Goal: Find specific page/section: Find specific page/section

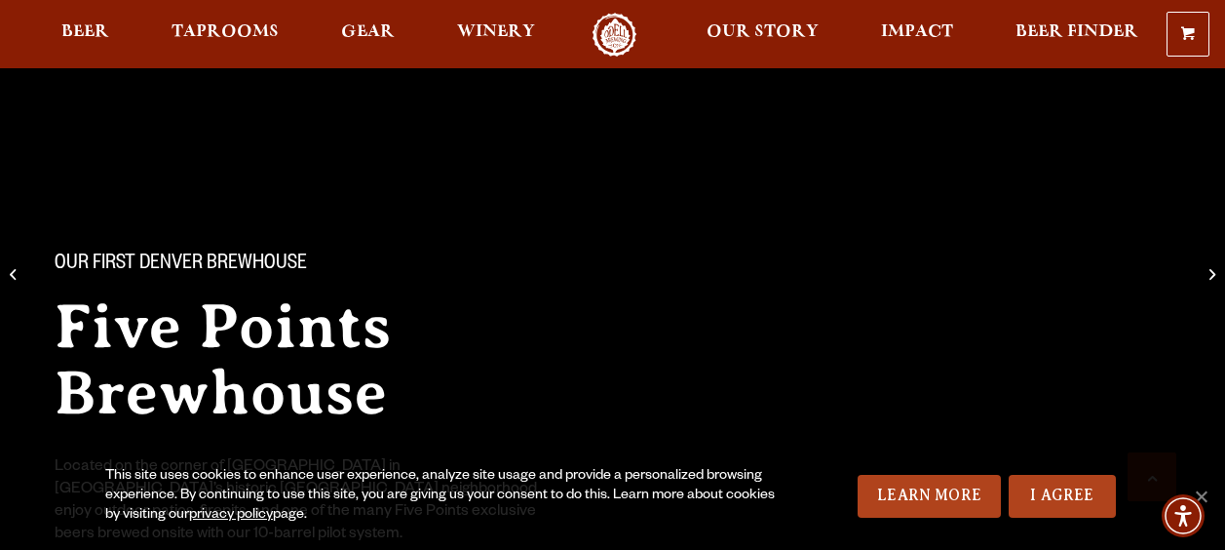
scroll to position [1558, 0]
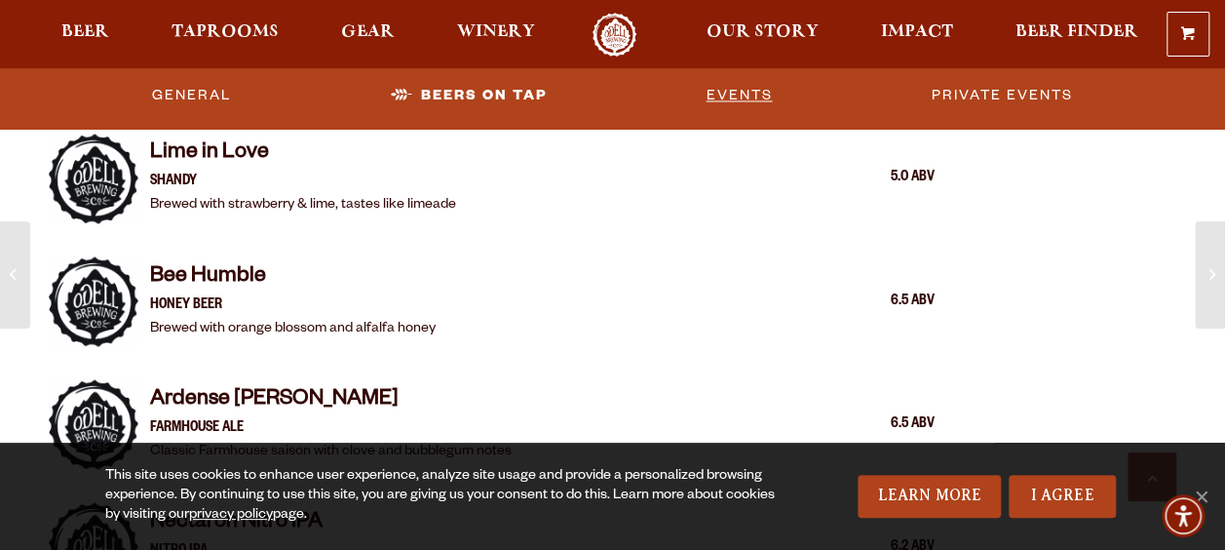
click at [725, 84] on link "Events" at bounding box center [739, 95] width 82 height 45
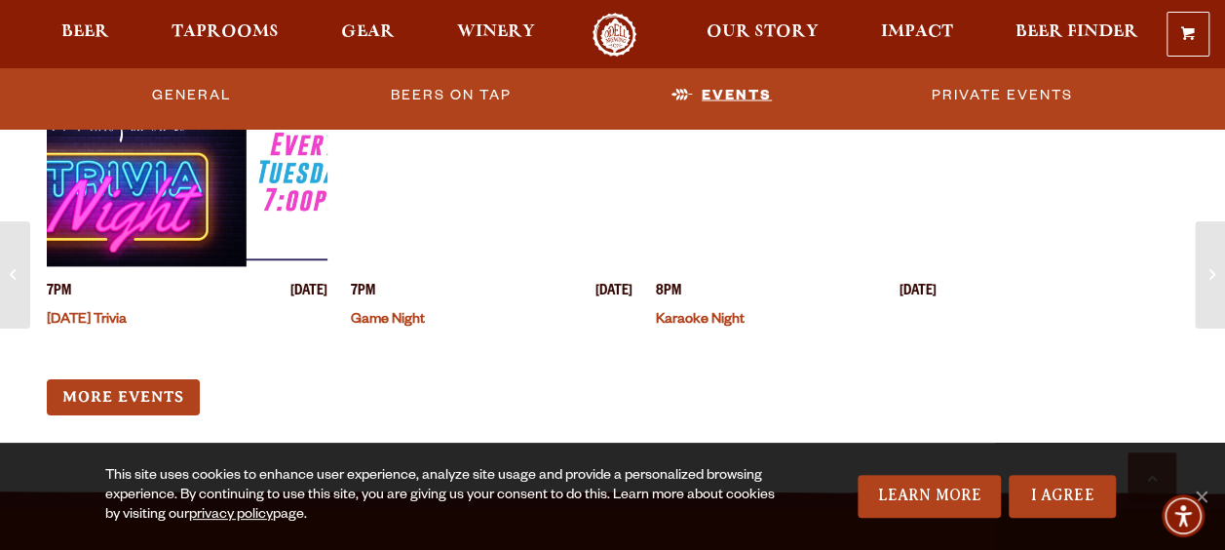
scroll to position [5524, 0]
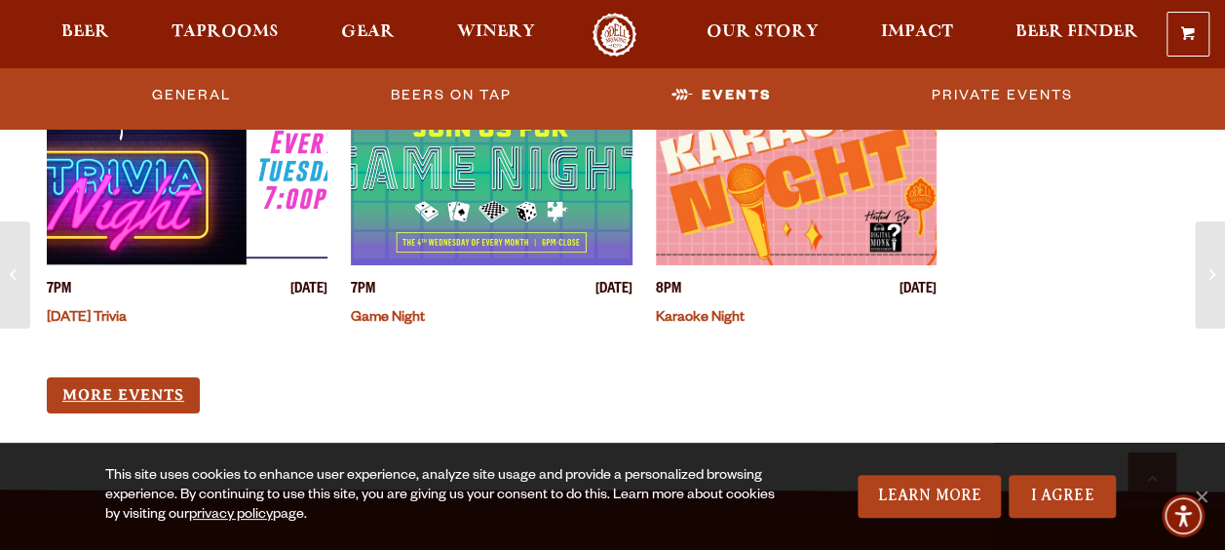
click at [138, 377] on link "More Events" at bounding box center [123, 395] width 153 height 36
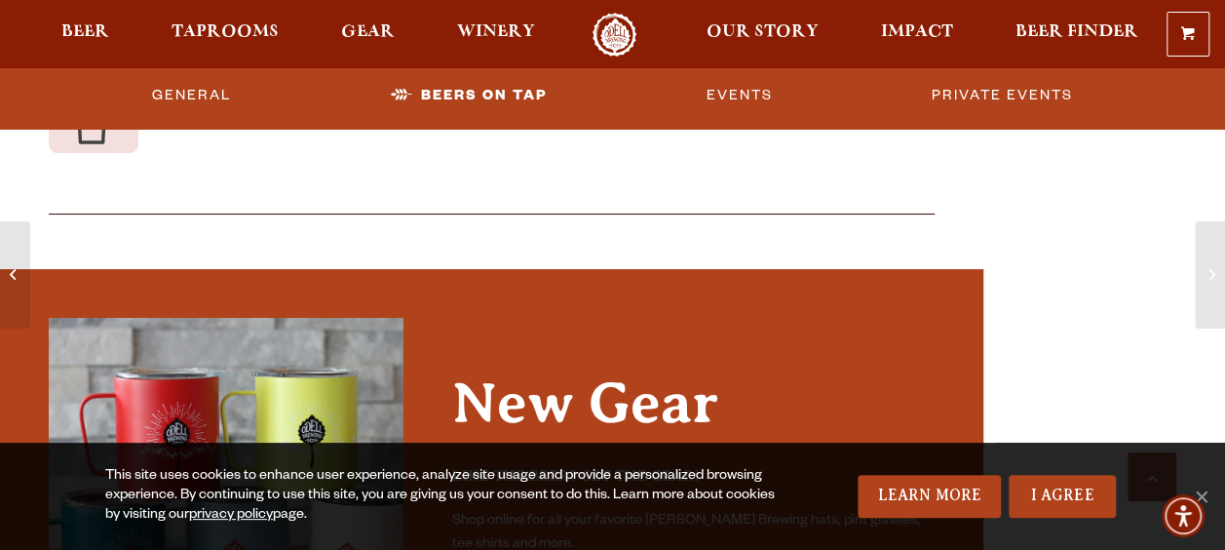
scroll to position [4243, 0]
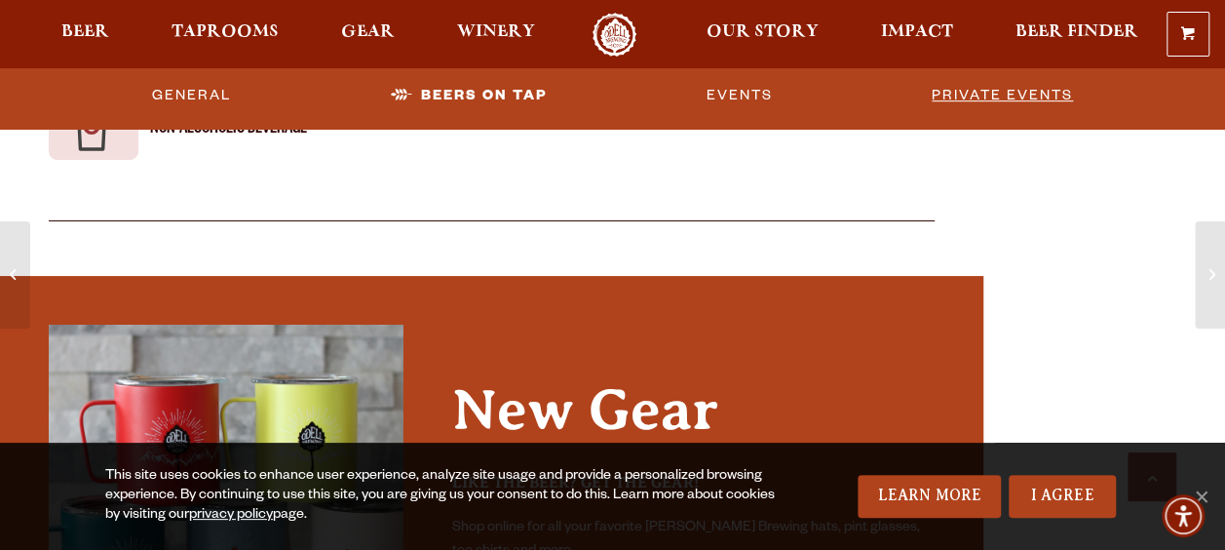
click at [989, 101] on link "Private Events" at bounding box center [1002, 95] width 157 height 45
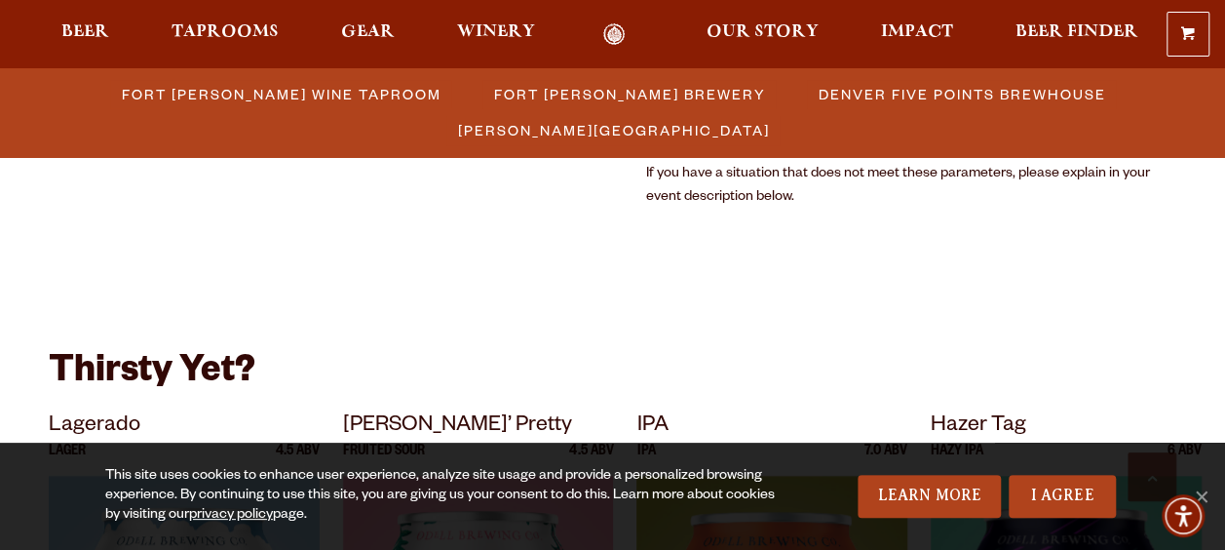
scroll to position [4141, 0]
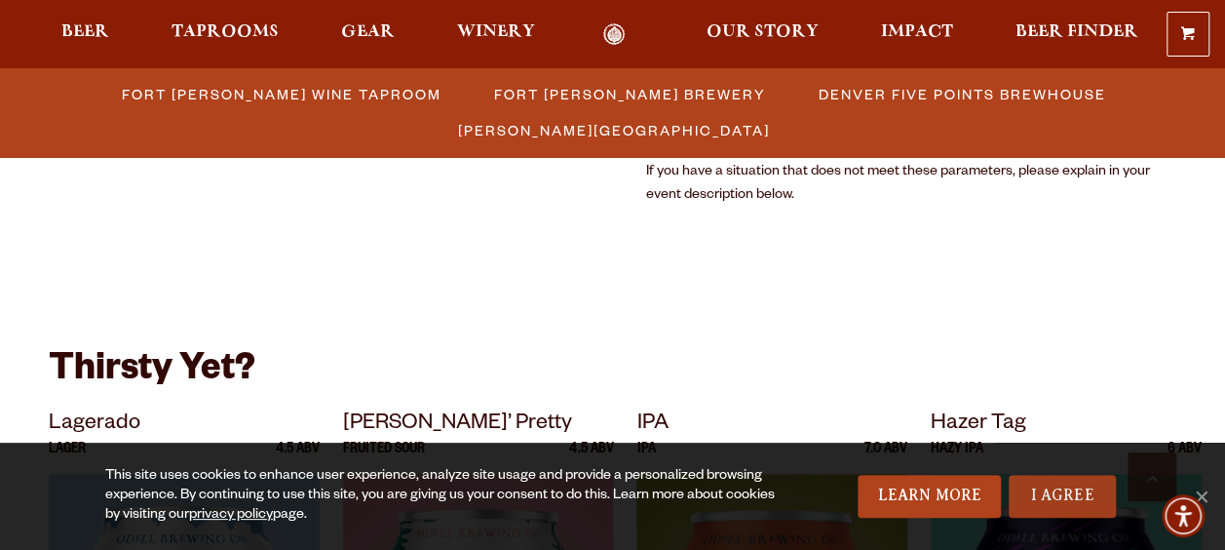
click at [1068, 511] on link "I Agree" at bounding box center [1062, 496] width 107 height 43
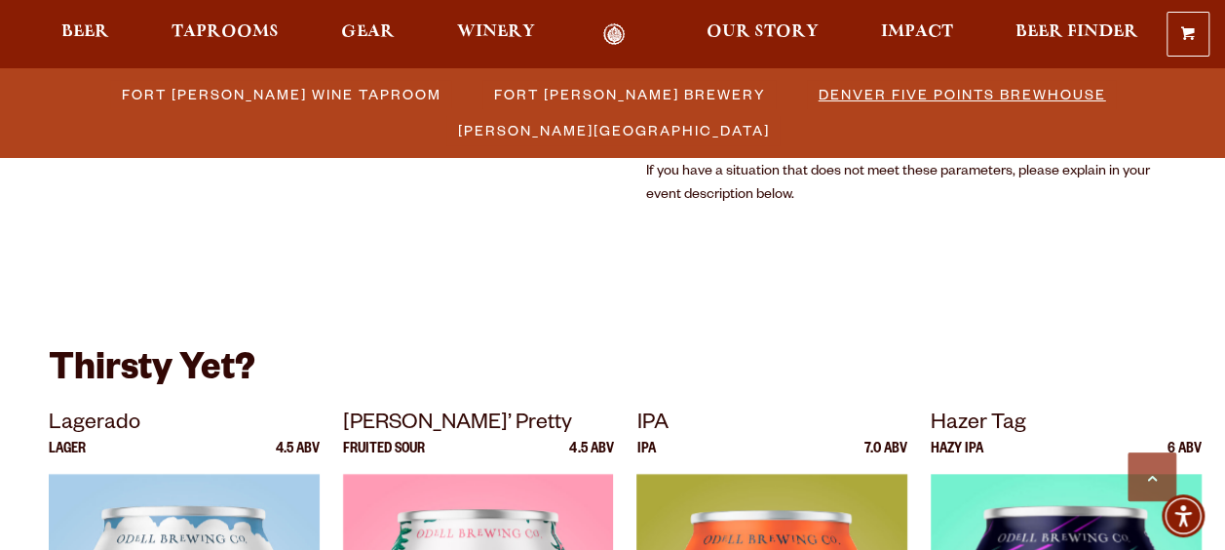
click at [819, 98] on span "Denver Five Points Brewhouse" at bounding box center [963, 94] width 288 height 28
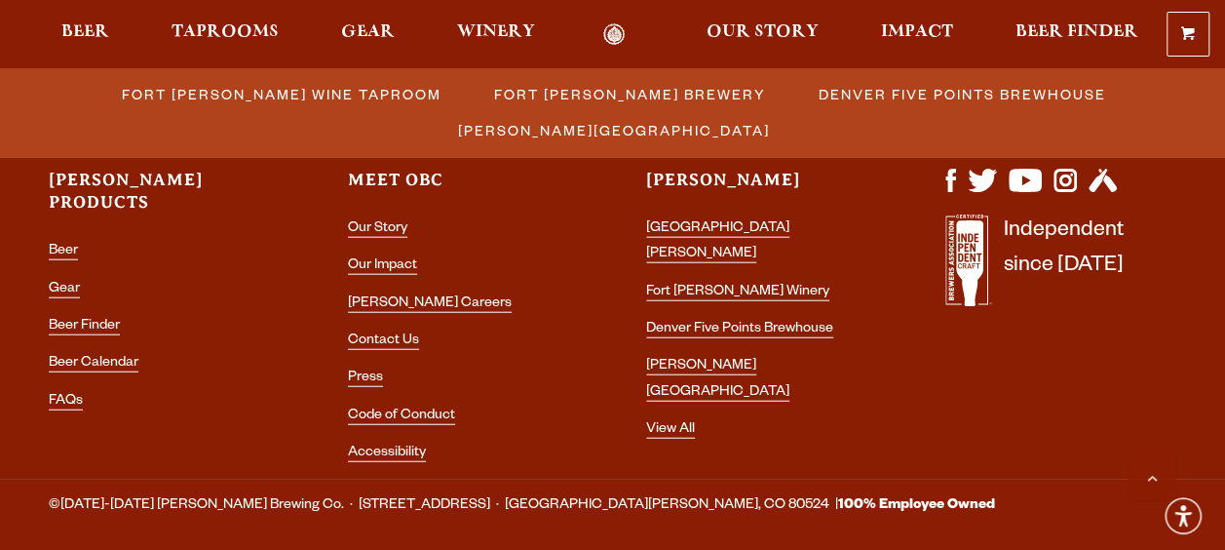
scroll to position [5860, 0]
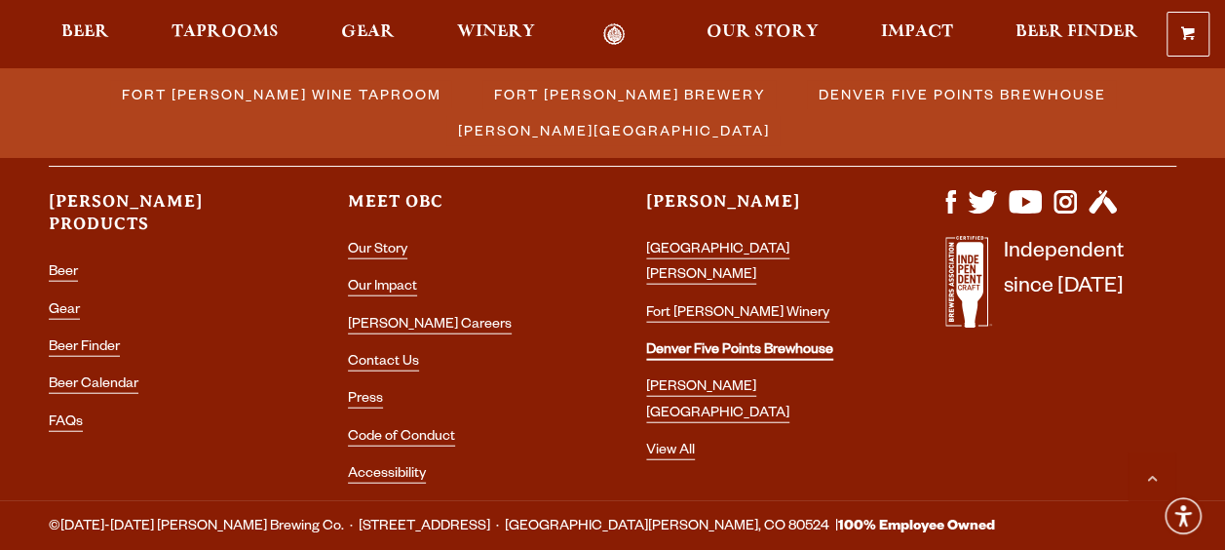
click at [786, 343] on link "Denver Five Points Brewhouse" at bounding box center [739, 352] width 187 height 18
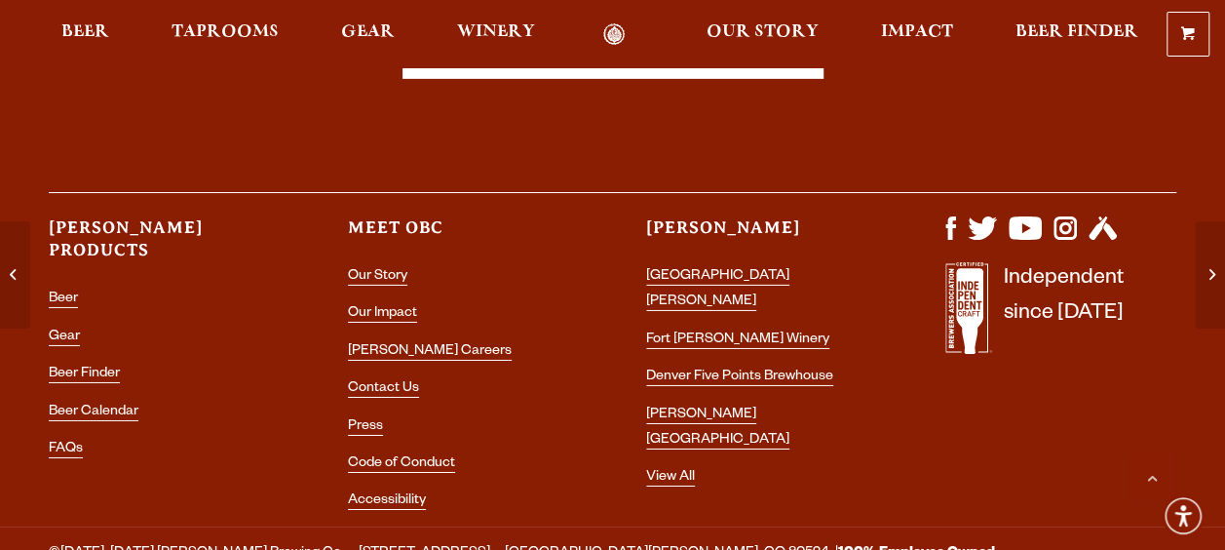
scroll to position [3188, 0]
